Goal: Transaction & Acquisition: Purchase product/service

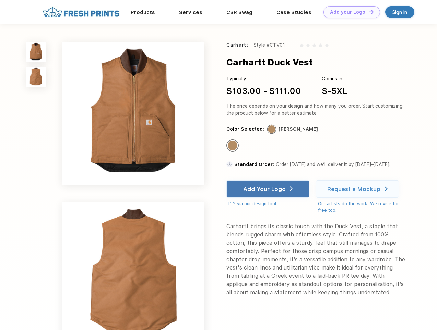
click at [350, 12] on link "Add your Logo Design Tool" at bounding box center [352, 12] width 57 height 12
click at [0, 0] on div "Design Tool" at bounding box center [0, 0] width 0 height 0
click at [368, 12] on link "Add your Logo Design Tool" at bounding box center [352, 12] width 57 height 12
click at [36, 51] on img at bounding box center [36, 52] width 20 height 20
click at [36, 77] on img at bounding box center [36, 77] width 20 height 20
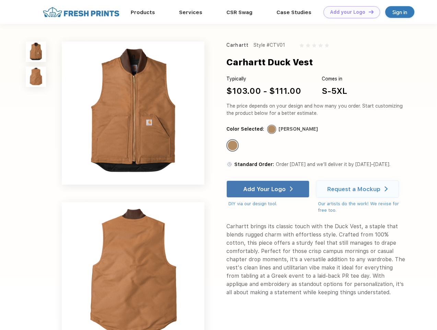
click at [233, 146] on div "Standard Color" at bounding box center [233, 145] width 10 height 10
click at [269, 189] on div "Add Your Logo" at bounding box center [264, 188] width 43 height 7
click at [359, 189] on div "Request a Mockup" at bounding box center [354, 188] width 53 height 7
